Goal: Information Seeking & Learning: Learn about a topic

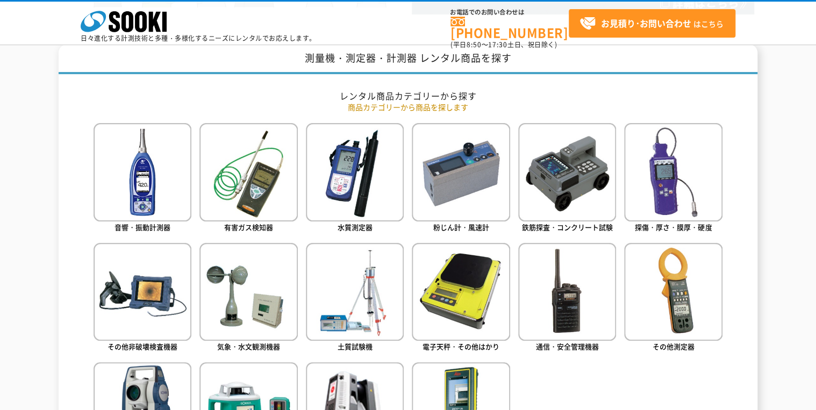
scroll to position [559, 0]
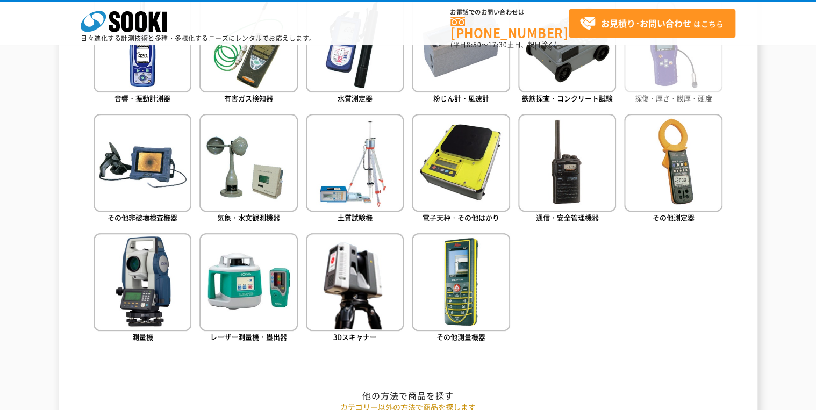
click at [680, 89] on img at bounding box center [673, 43] width 98 height 98
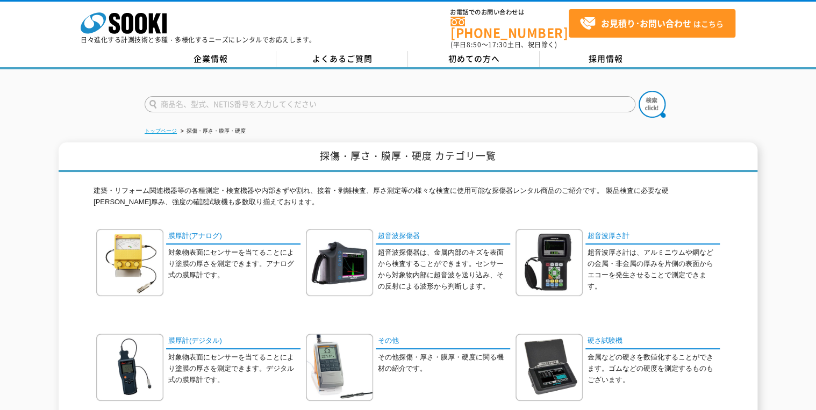
click at [167, 128] on link "トップページ" at bounding box center [161, 131] width 32 height 6
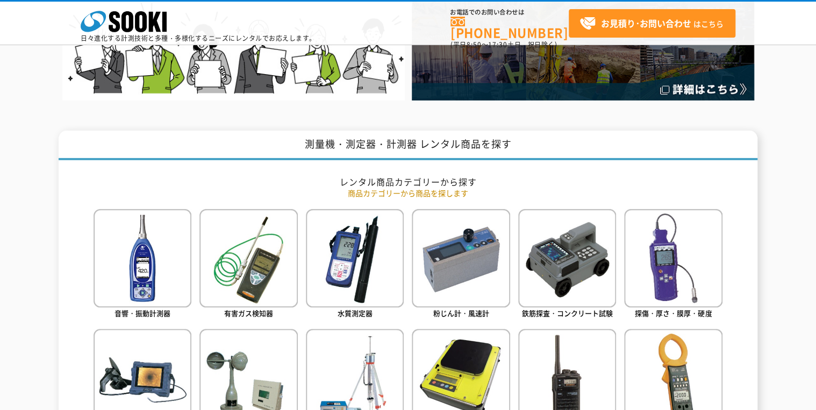
scroll to position [559, 0]
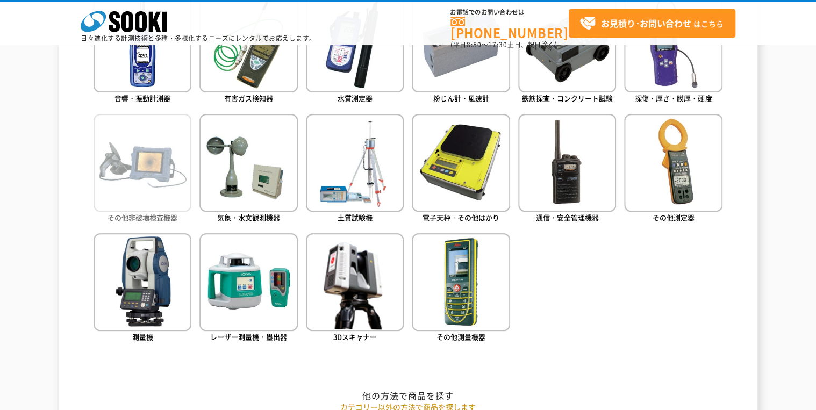
click at [157, 201] on img at bounding box center [143, 163] width 98 height 98
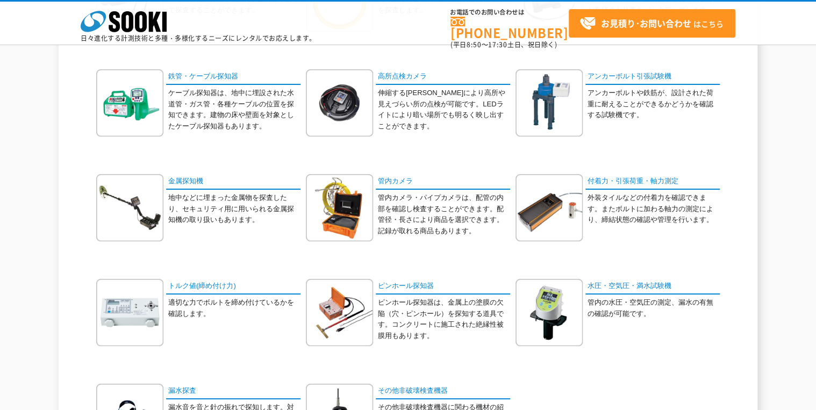
scroll to position [258, 0]
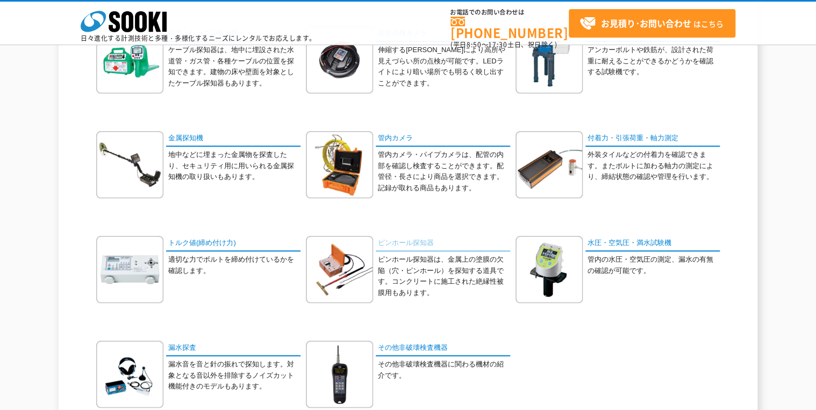
click at [404, 239] on link "ピンホール探知器" at bounding box center [443, 244] width 134 height 16
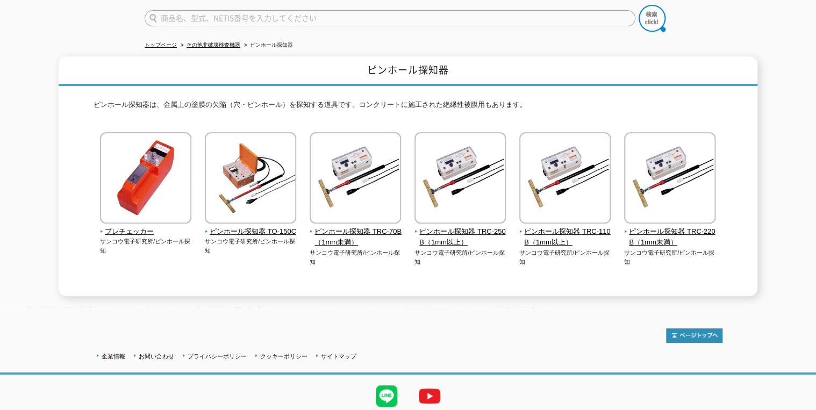
scroll to position [117, 0]
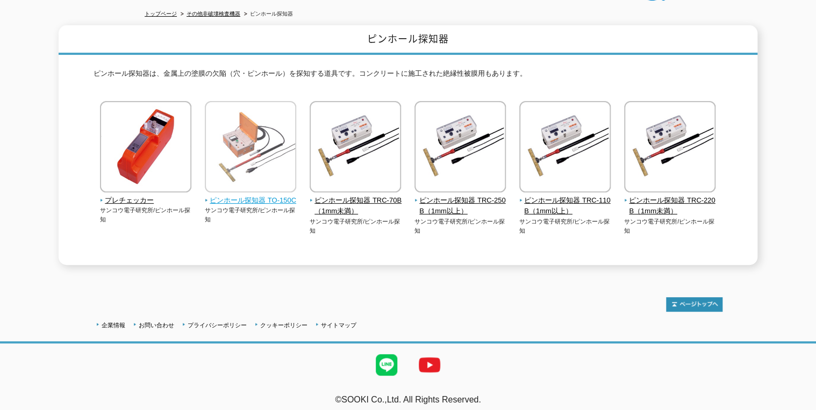
click at [273, 195] on span "ピンホール探知器 TO-150C" at bounding box center [251, 200] width 92 height 11
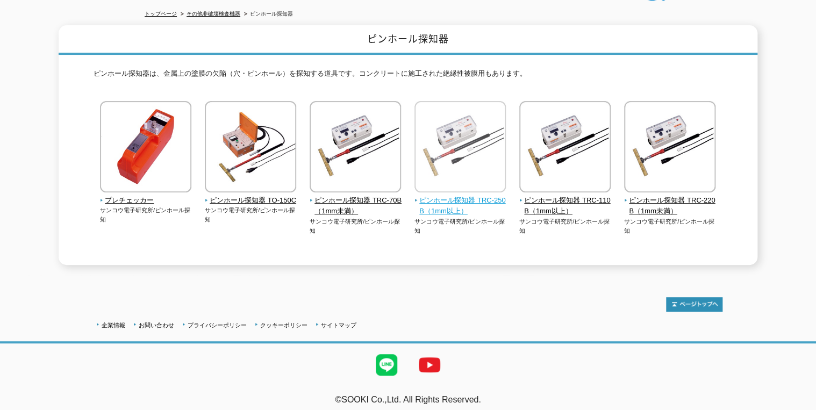
click at [472, 195] on span "ピンホール探知器 TRC-250B（1mm以上）" at bounding box center [461, 206] width 92 height 23
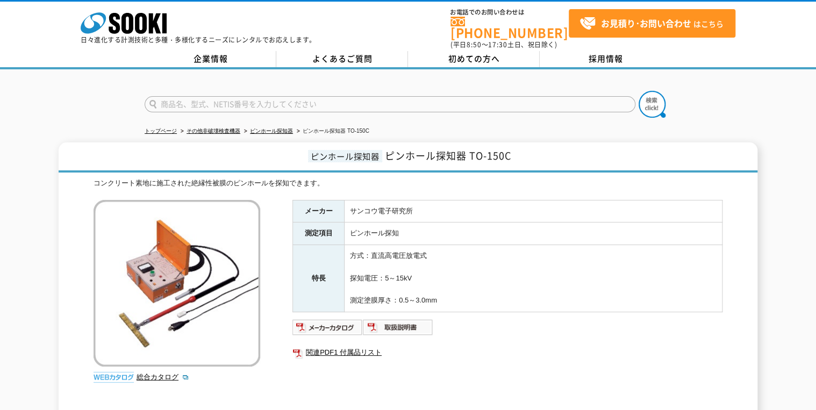
scroll to position [129, 0]
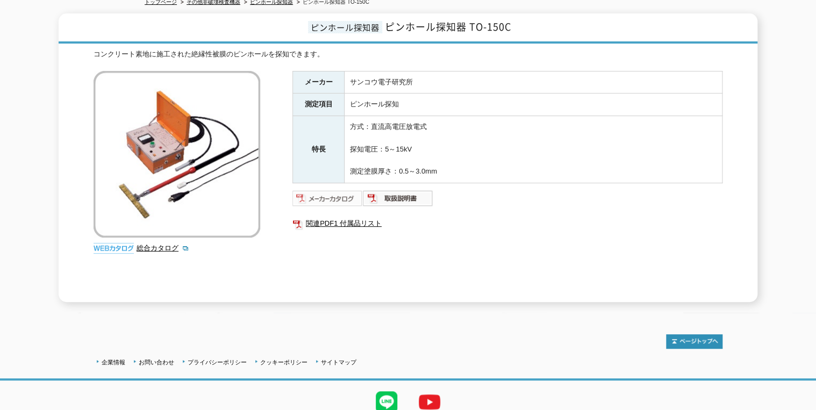
click at [326, 194] on img at bounding box center [328, 198] width 70 height 17
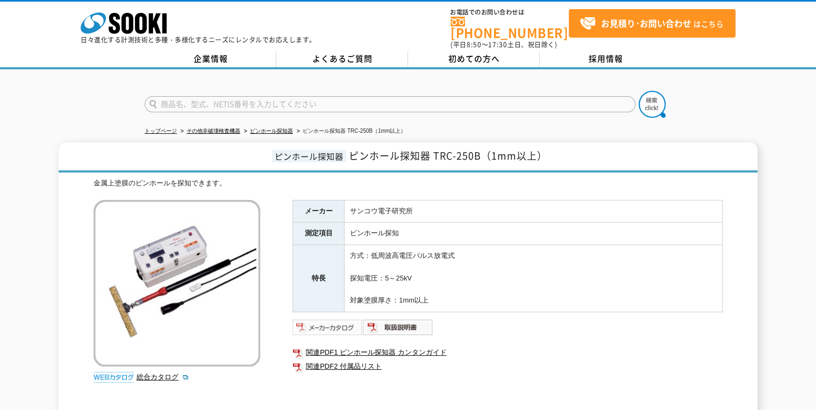
click at [336, 322] on img at bounding box center [328, 327] width 70 height 17
